Goal: Navigation & Orientation: Go to known website

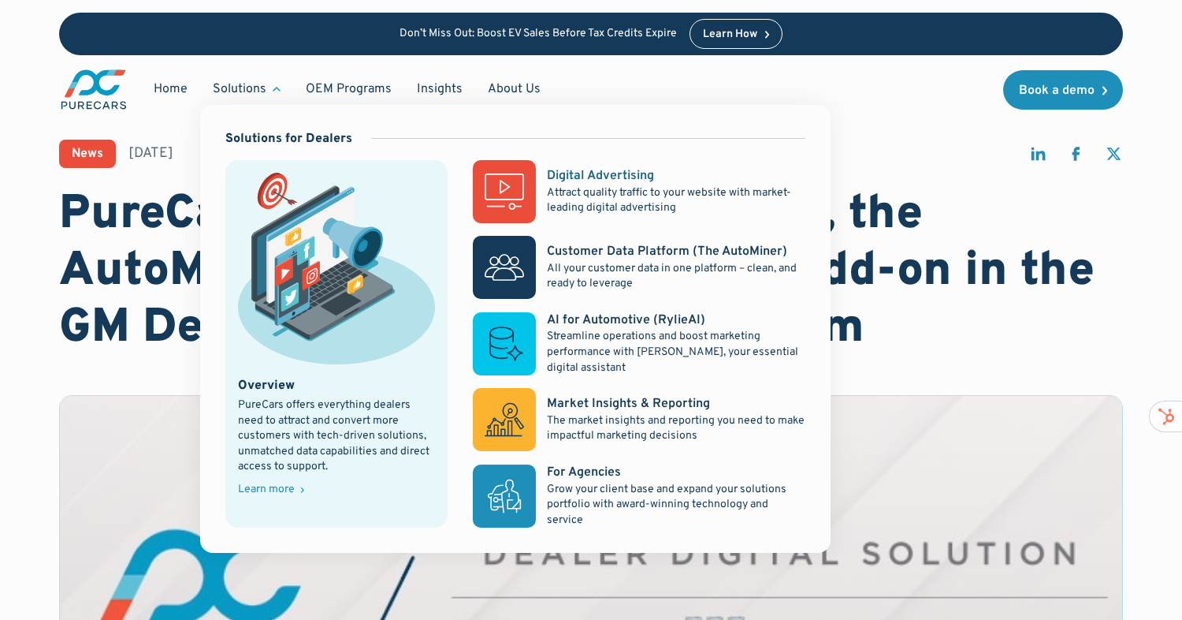
scroll to position [13, 0]
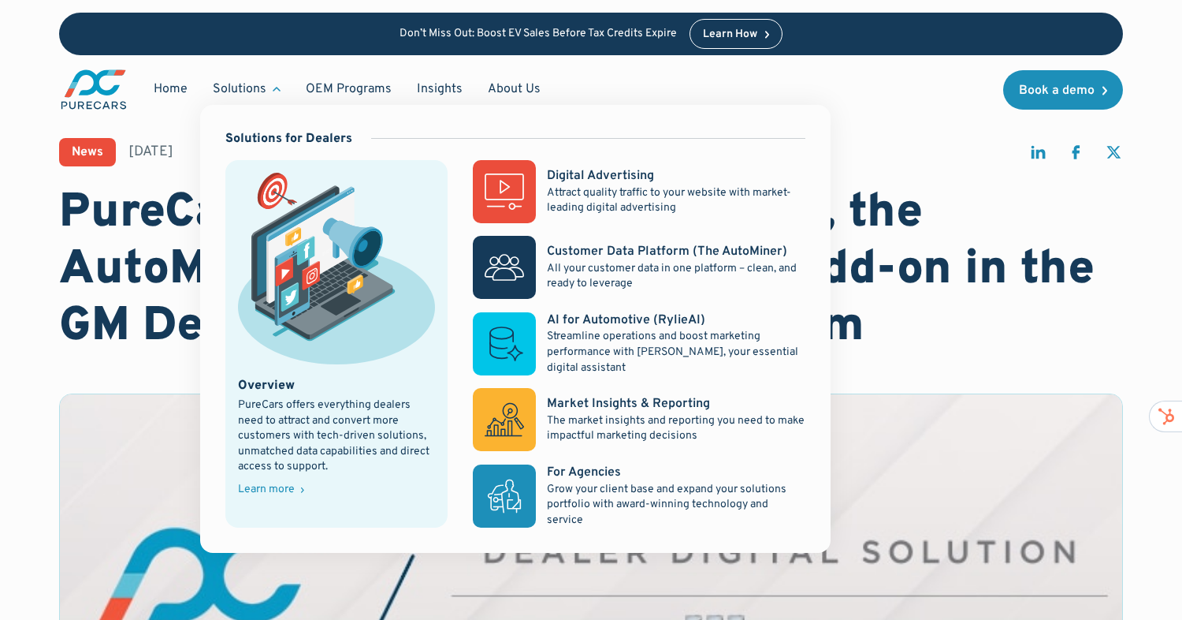
click at [268, 96] on div "Solutions" at bounding box center [246, 89] width 93 height 30
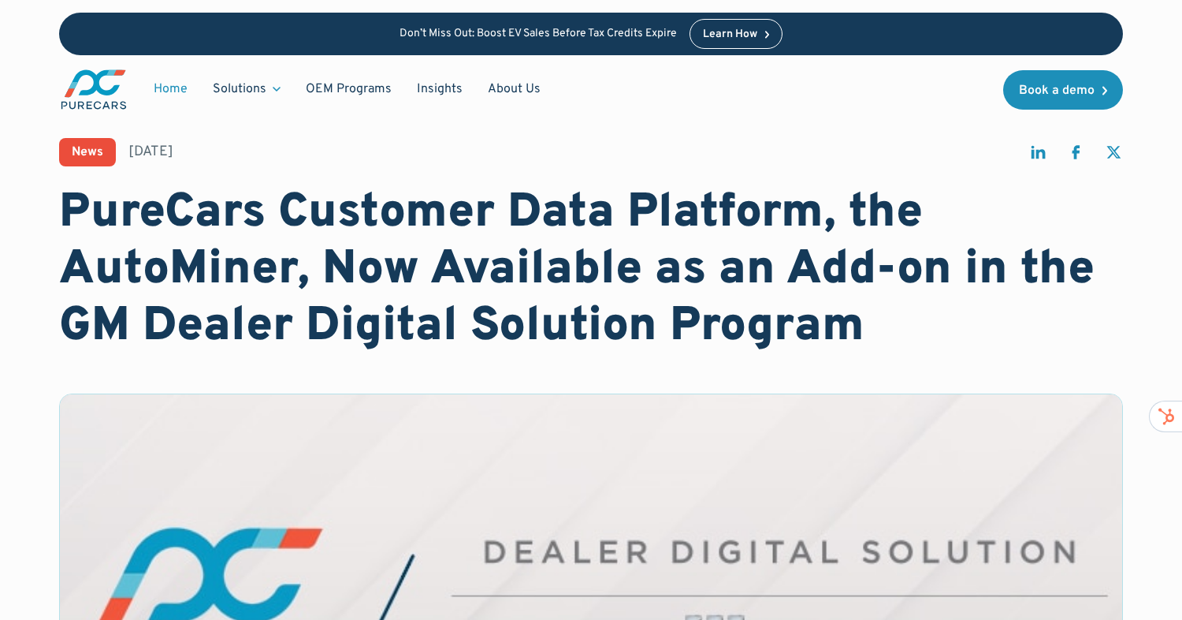
click at [173, 91] on link "Home" at bounding box center [170, 89] width 59 height 30
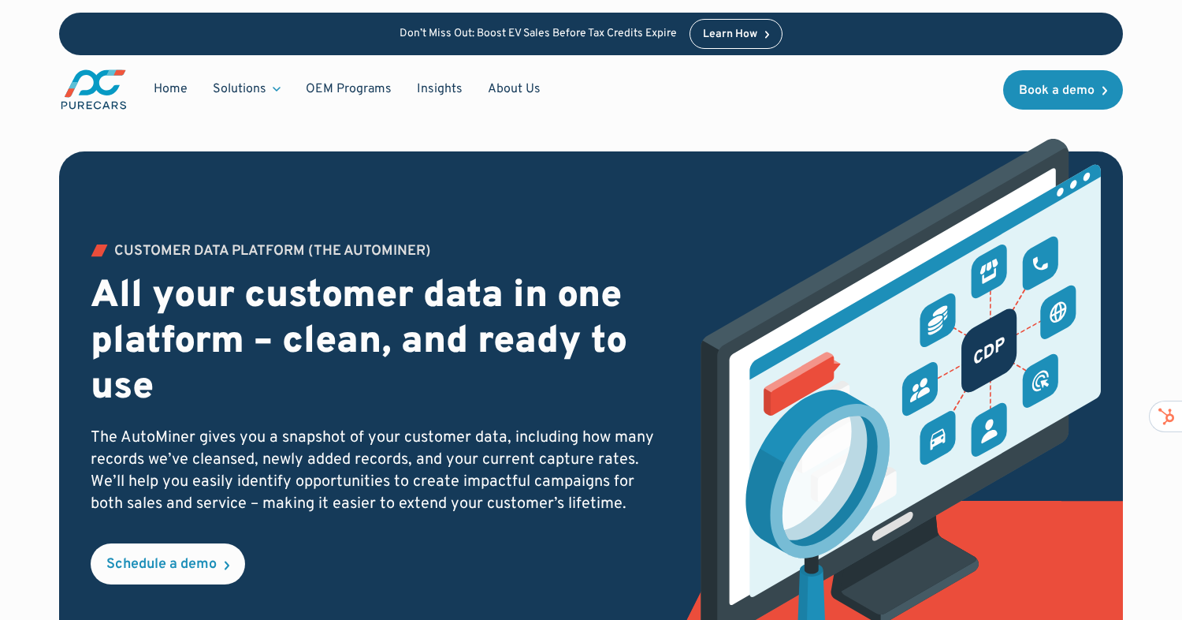
click at [96, 87] on img "main" at bounding box center [93, 89] width 69 height 43
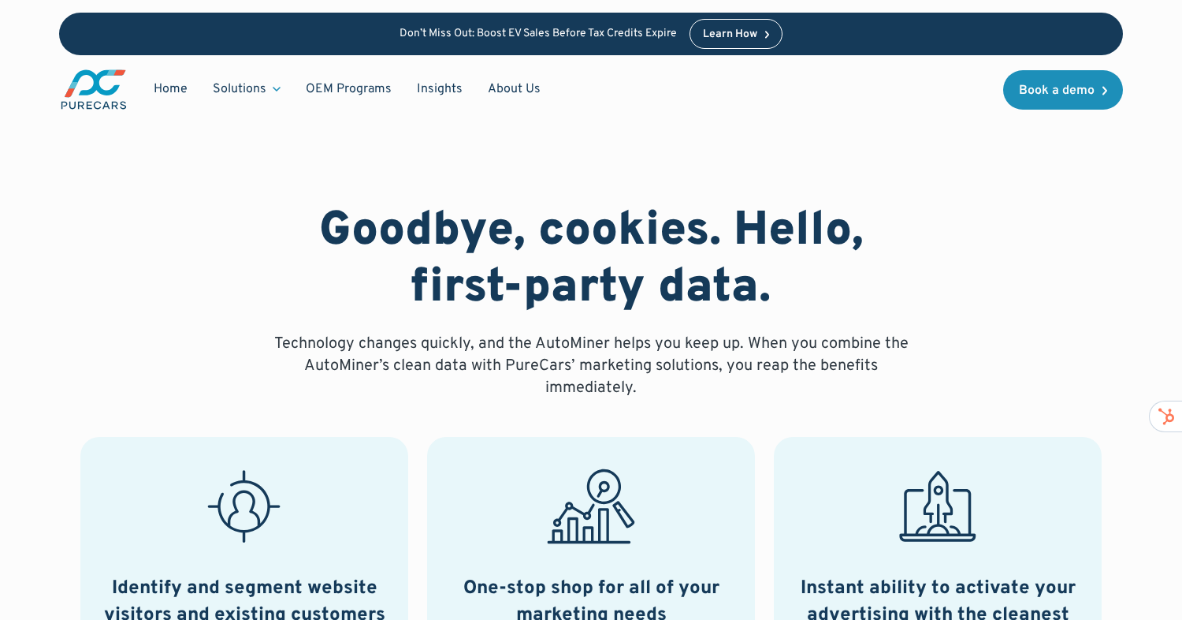
scroll to position [624, 0]
